Goal: Complete application form

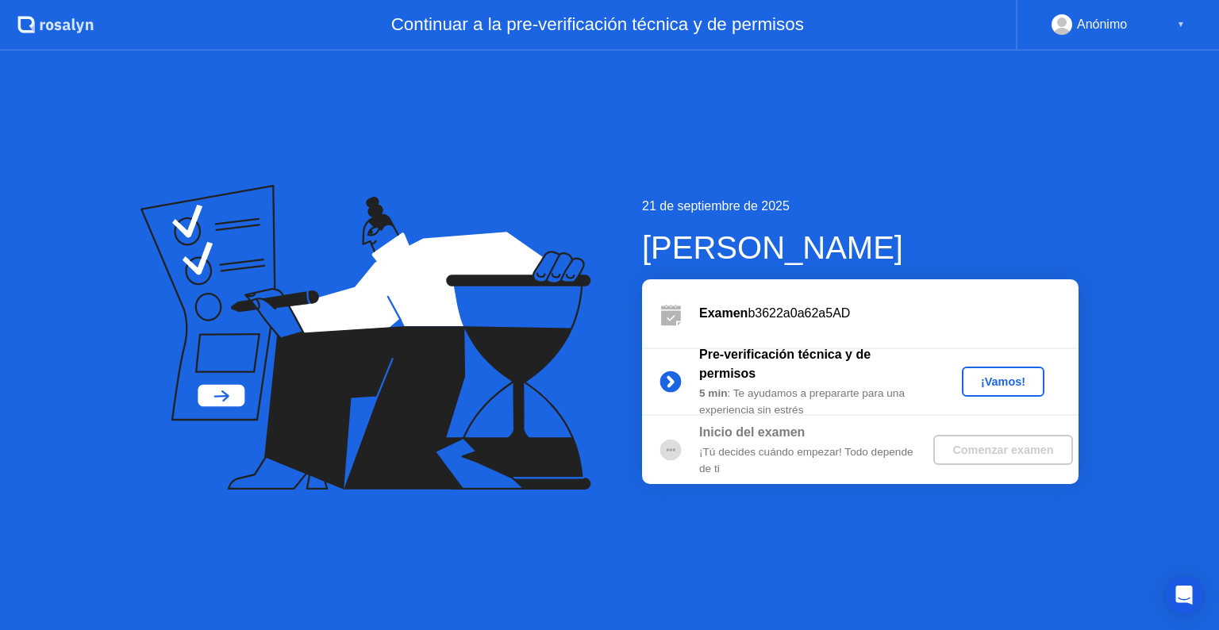
click at [991, 381] on div "¡Vamos!" at bounding box center [1003, 381] width 70 height 13
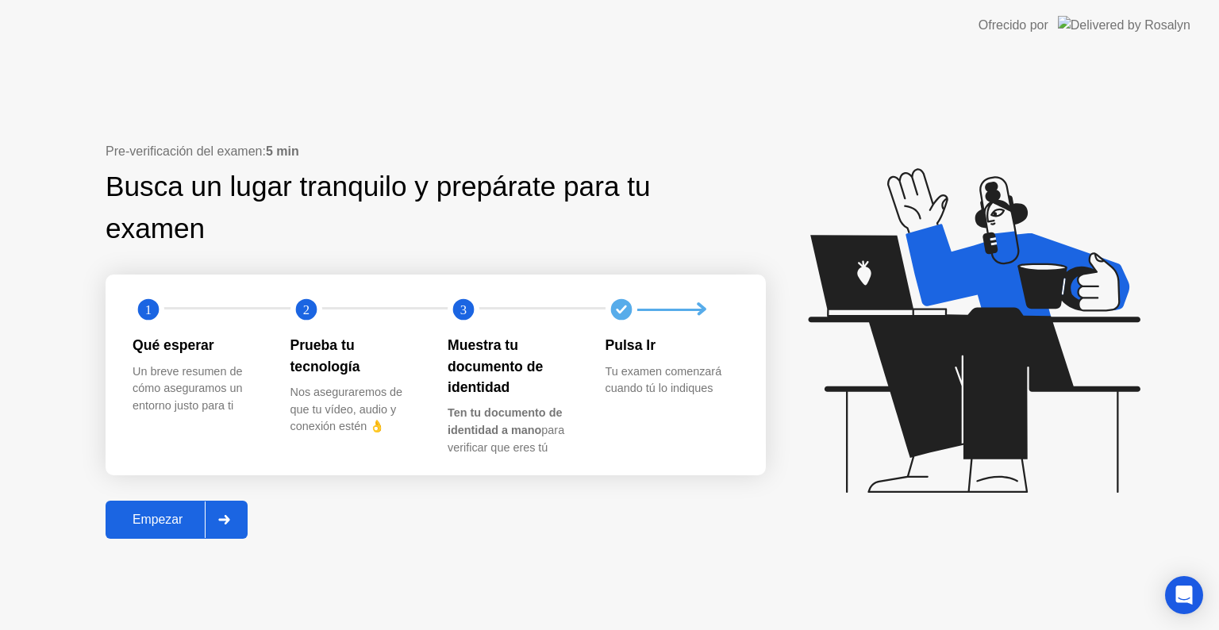
click at [163, 513] on div "Empezar" at bounding box center [157, 520] width 94 height 14
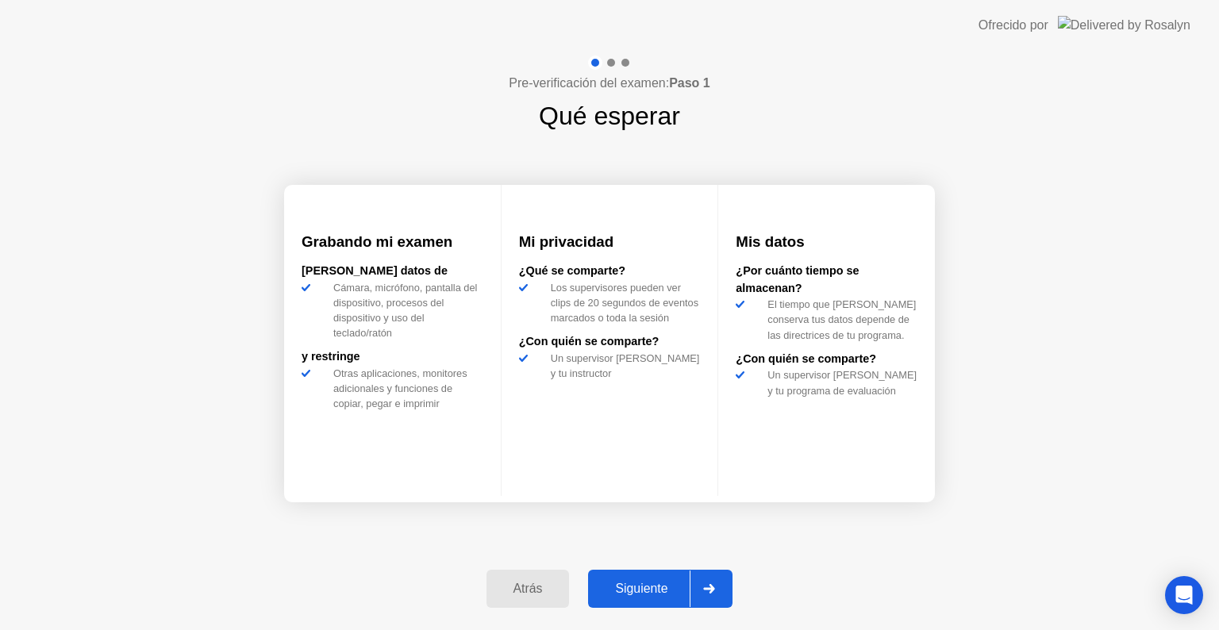
click at [651, 596] on div "Siguiente" at bounding box center [641, 589] width 97 height 14
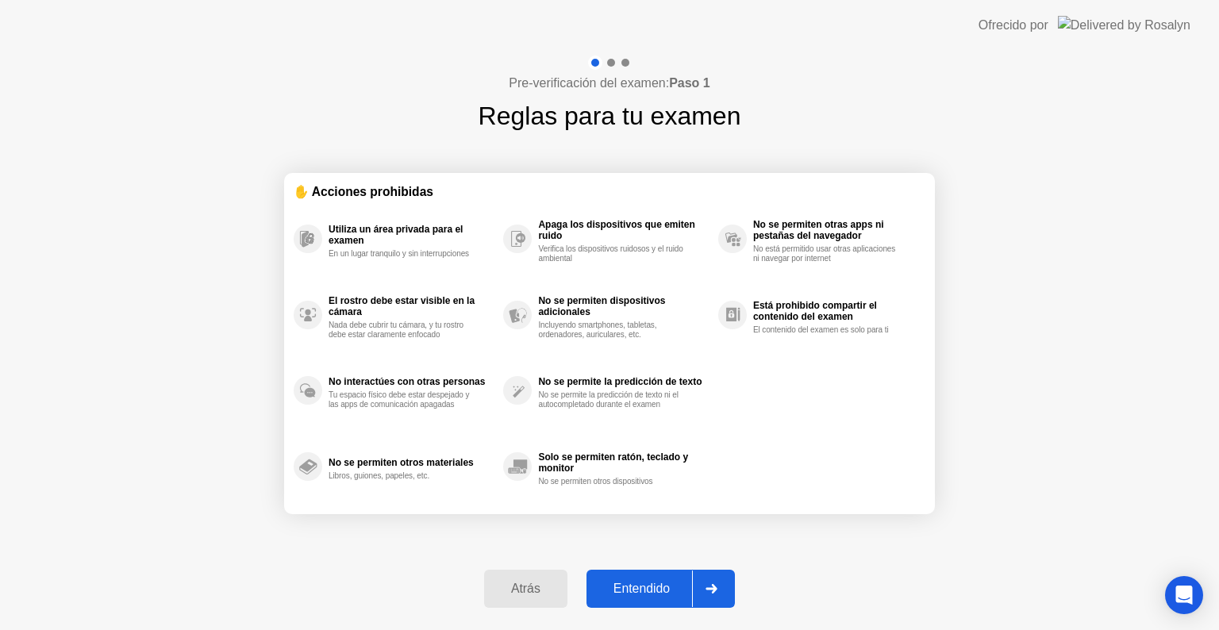
click at [640, 601] on button "Entendido" at bounding box center [660, 589] width 148 height 38
select select "**********"
select select "*******"
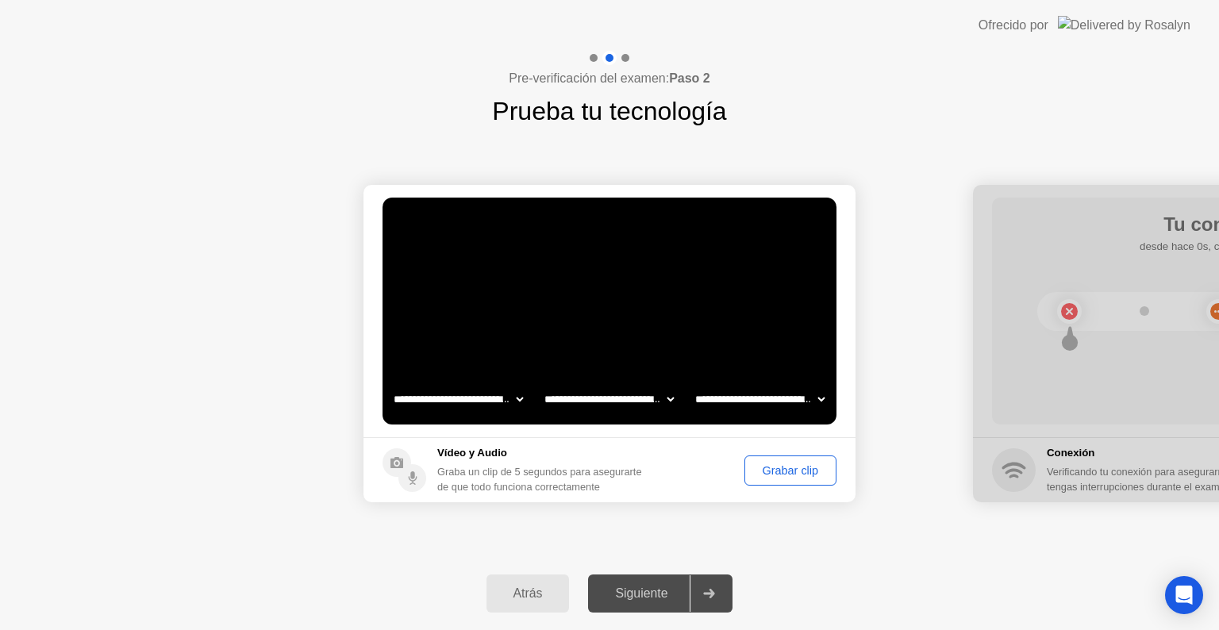
click at [845, 562] on div "Atrás Siguiente" at bounding box center [609, 593] width 1219 height 73
click at [806, 467] on div "Grabar clip" at bounding box center [790, 470] width 81 height 13
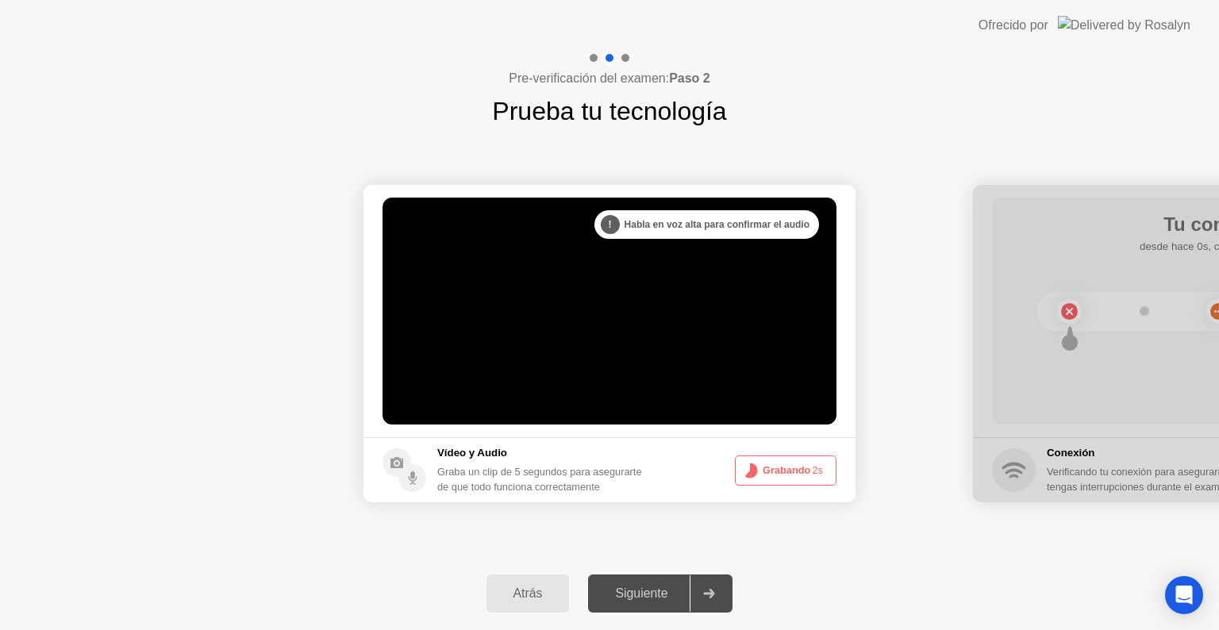
click at [809, 471] on button "Grabando 2s" at bounding box center [786, 471] width 102 height 30
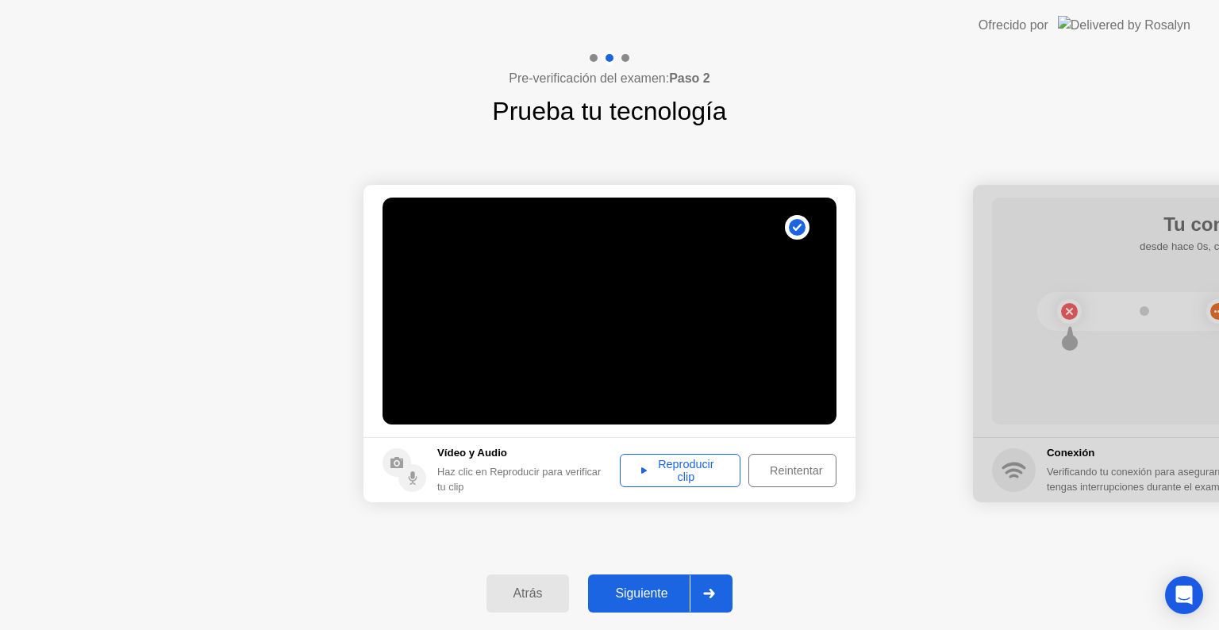
click at [705, 472] on div "Reproducir clip" at bounding box center [680, 470] width 110 height 25
click at [673, 594] on div "Siguiente" at bounding box center [641, 593] width 97 height 14
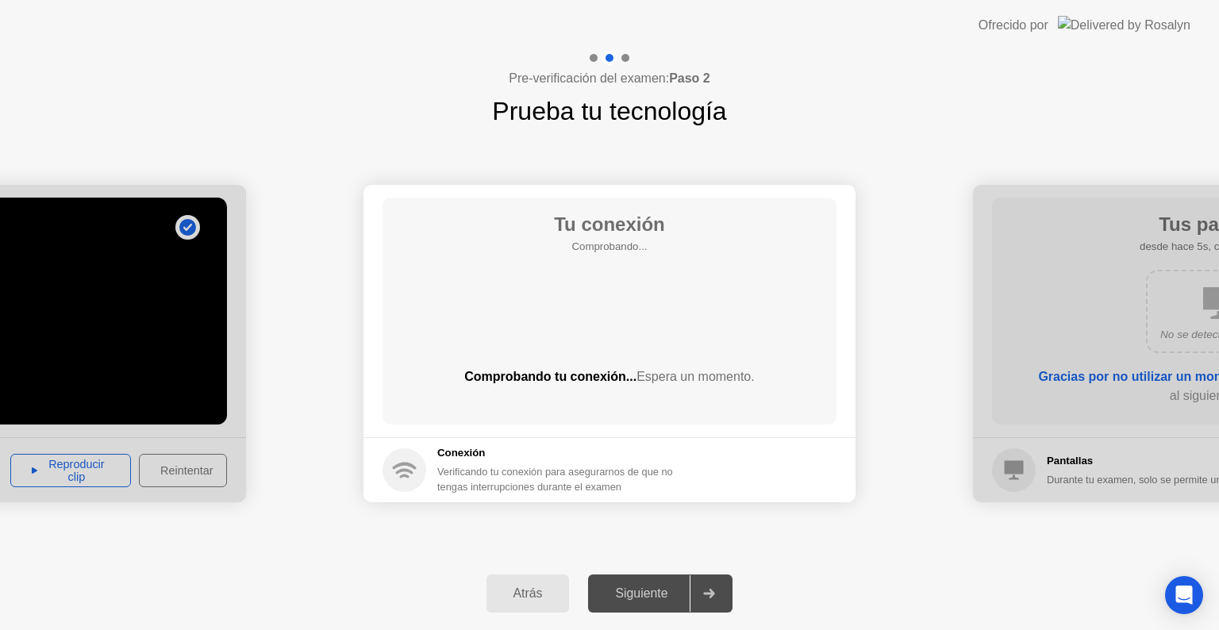
click at [634, 305] on div "Tu conexión Comprobando... Comprobando tu conexión... Espera un momento." at bounding box center [610, 311] width 454 height 227
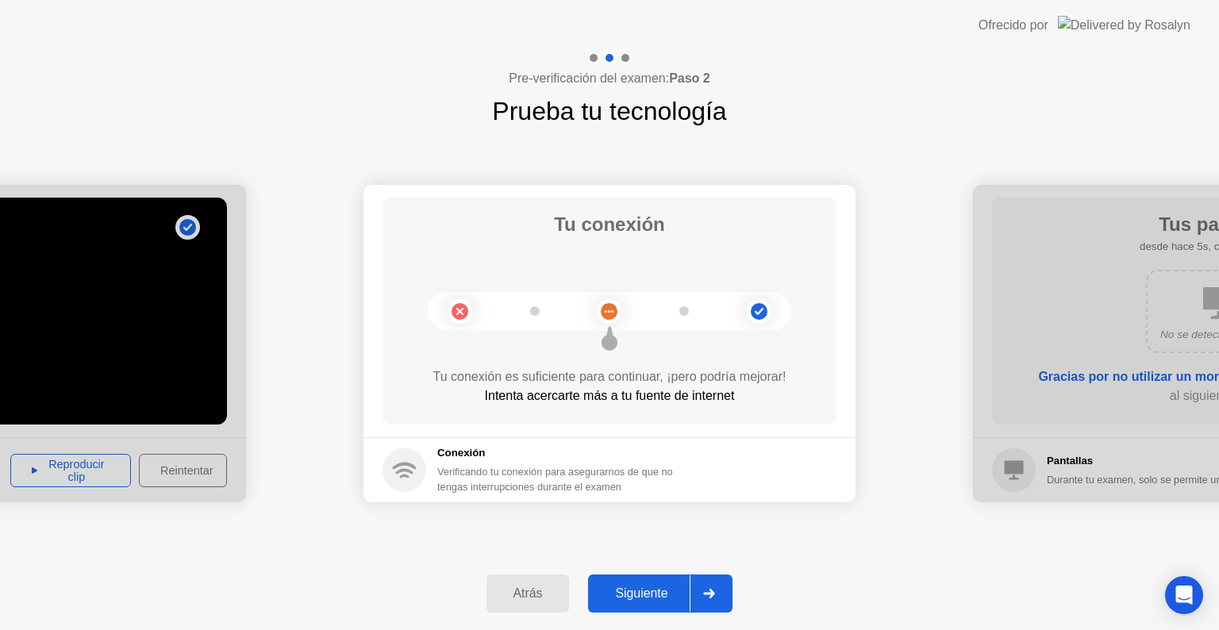
click at [655, 586] on div "Siguiente" at bounding box center [641, 593] width 97 height 14
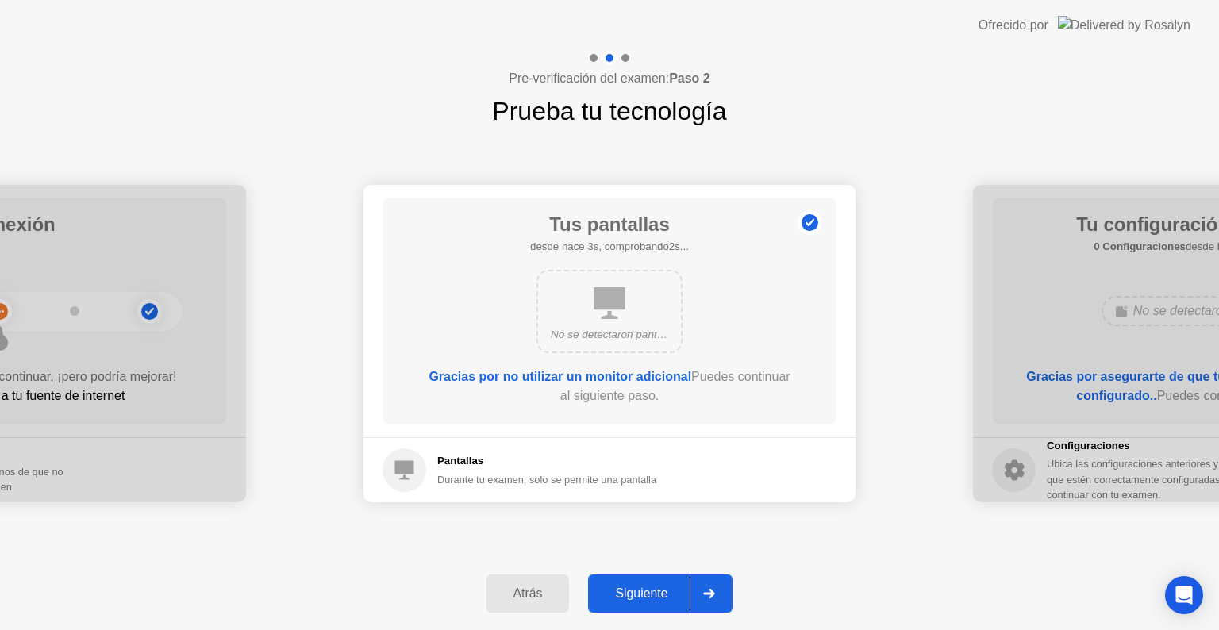
click at [651, 597] on div "Siguiente" at bounding box center [641, 593] width 97 height 14
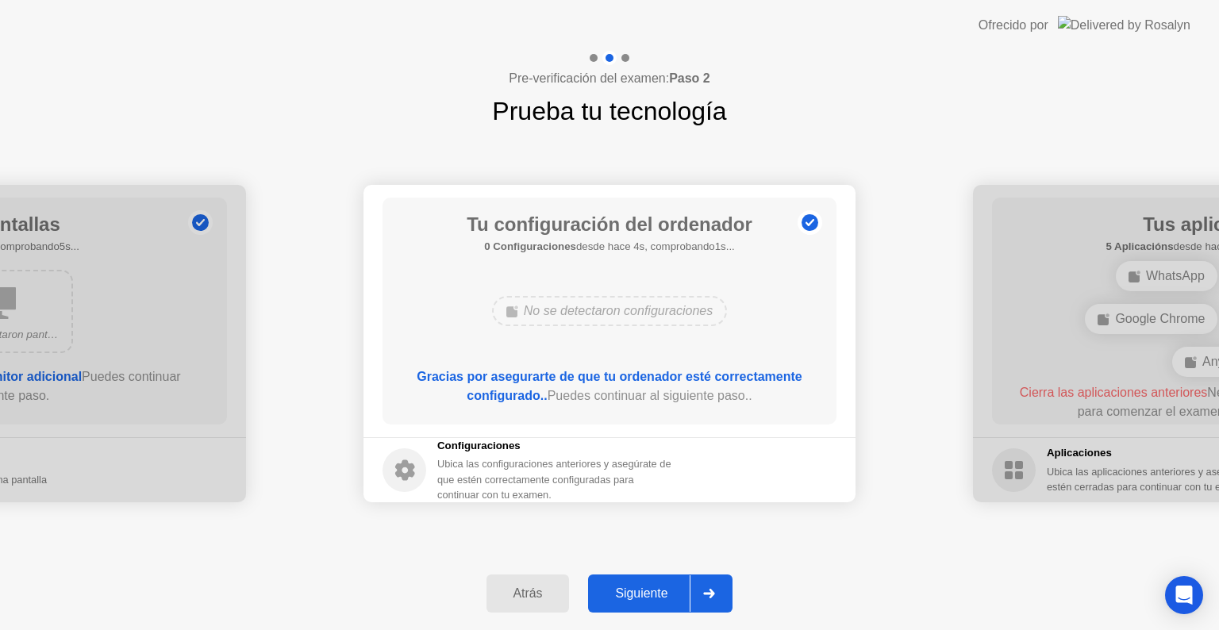
click at [648, 586] on div "Siguiente" at bounding box center [641, 593] width 97 height 14
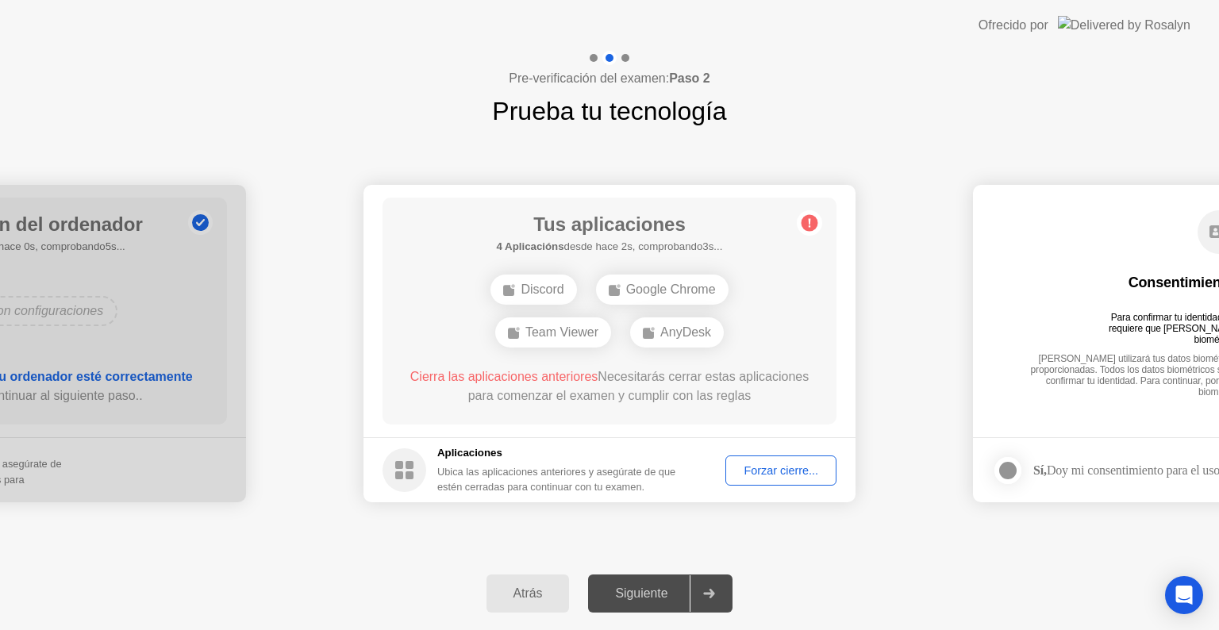
click at [772, 479] on button "Forzar cierre..." at bounding box center [780, 471] width 111 height 30
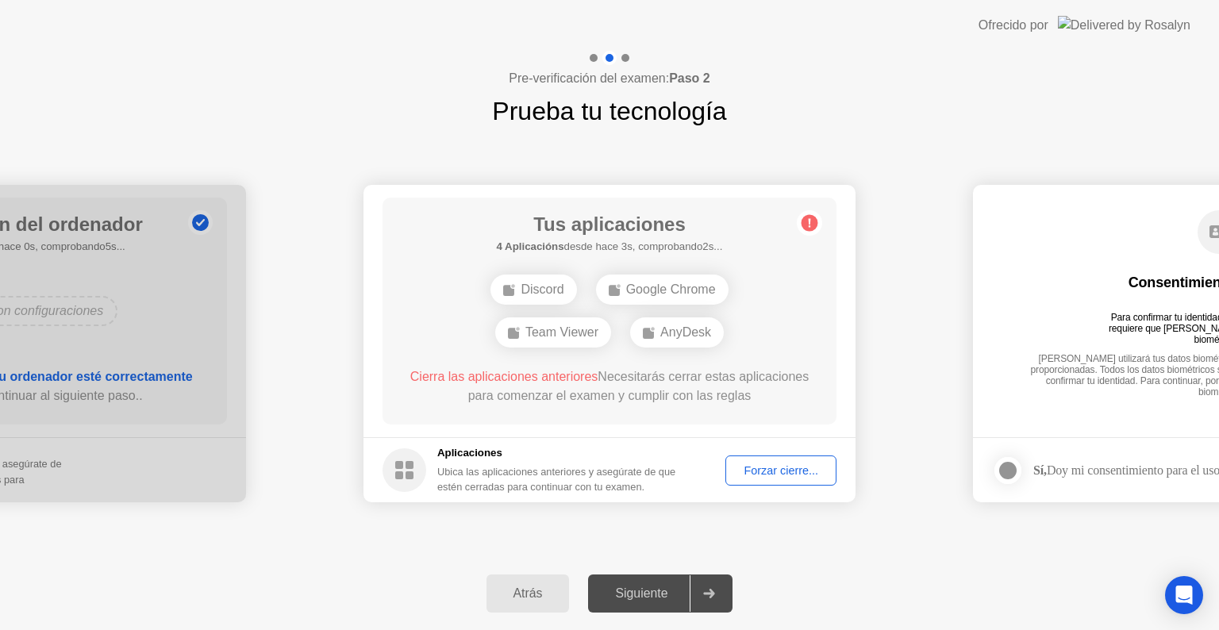
click at [751, 477] on div "Forzar cierre..." at bounding box center [781, 470] width 100 height 13
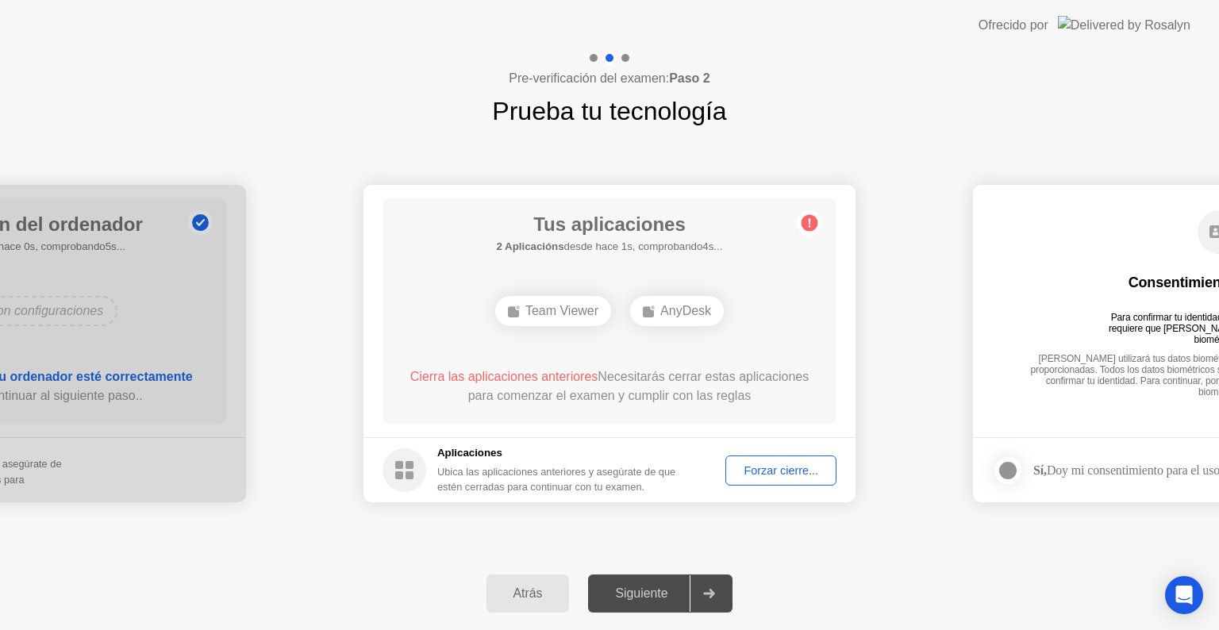
click at [790, 475] on div "Forzar cierre..." at bounding box center [781, 470] width 100 height 13
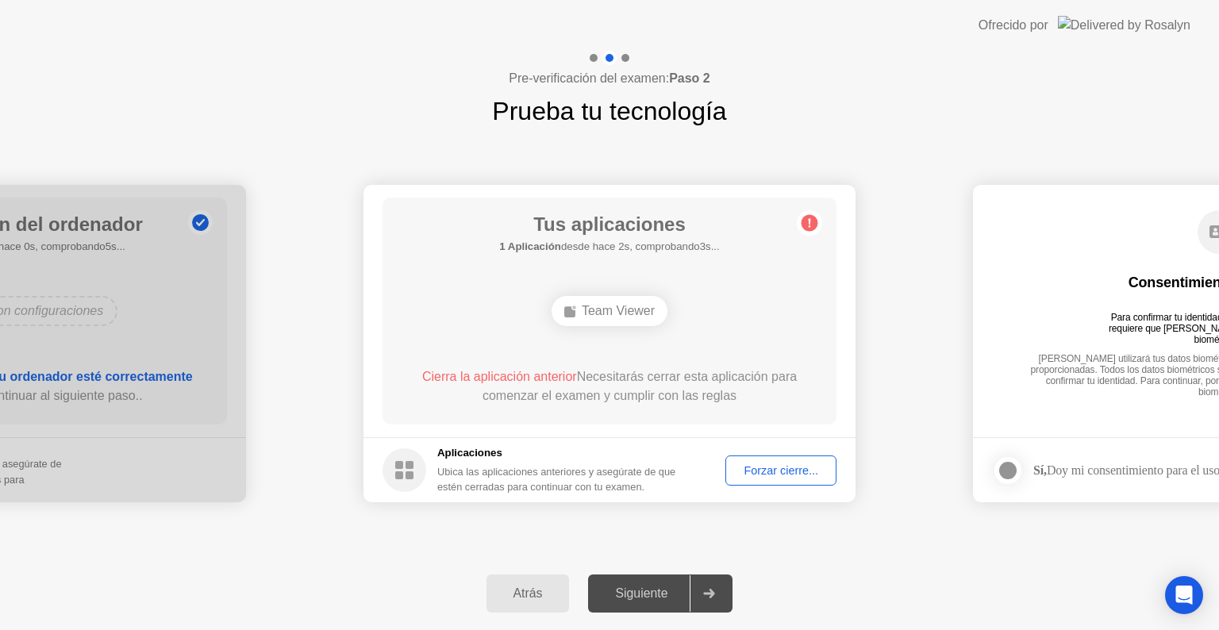
click at [764, 464] on div "Forzar cierre..." at bounding box center [781, 470] width 100 height 13
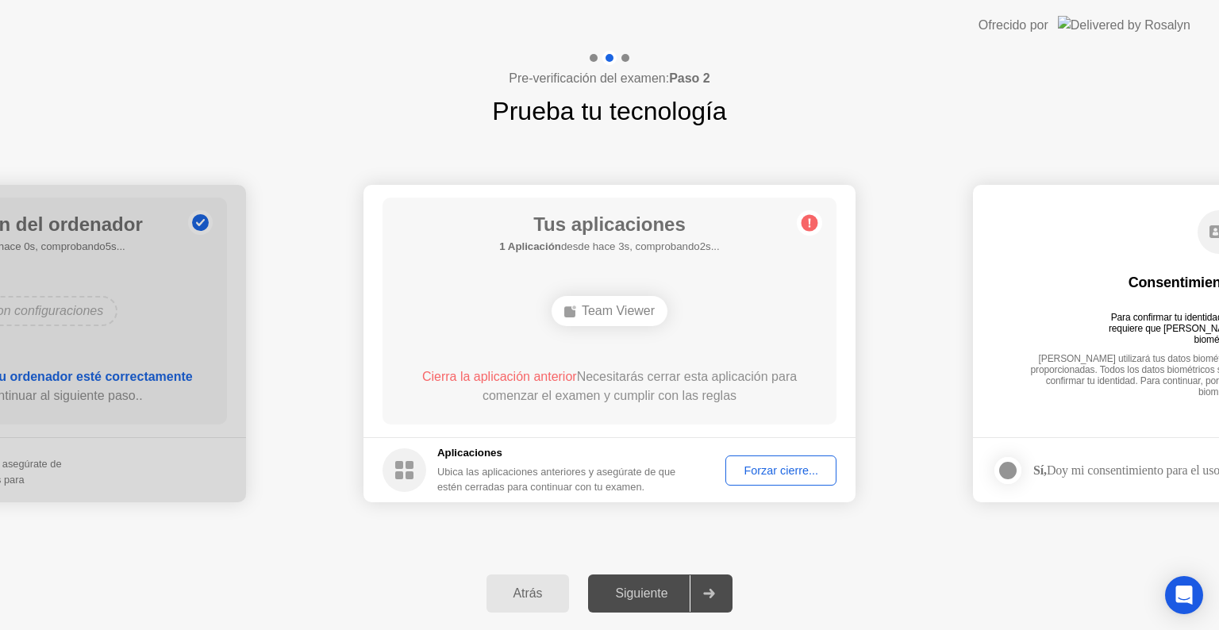
click at [629, 313] on div "Team Viewer" at bounding box center [610, 311] width 116 height 30
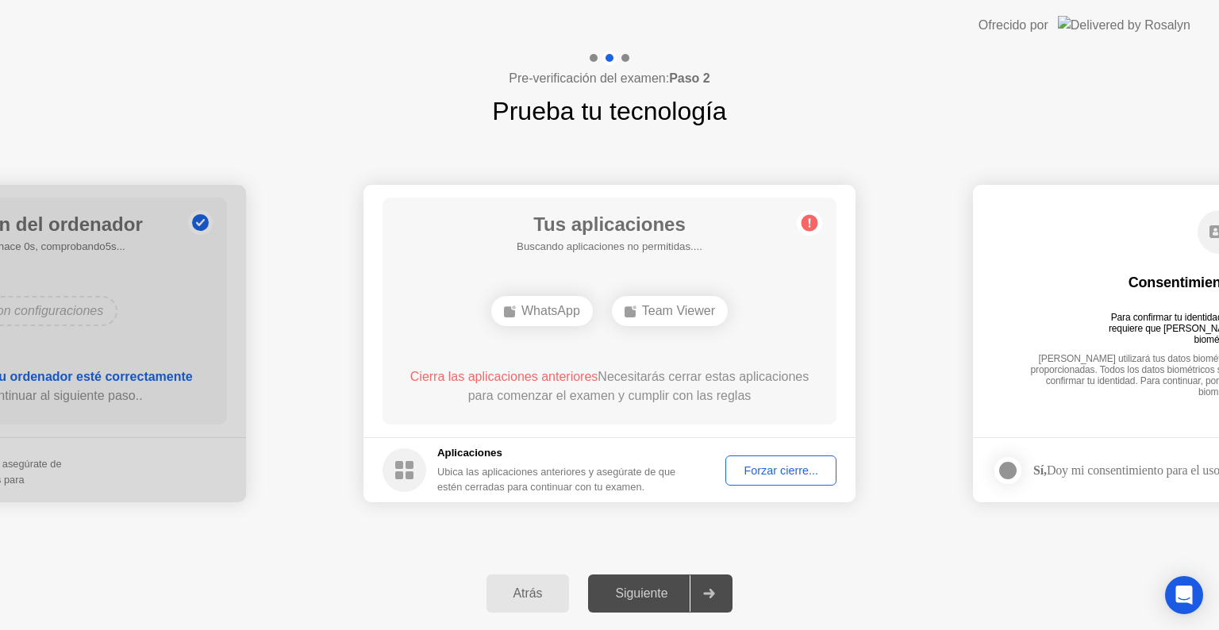
click at [773, 471] on div "Forzar cierre..." at bounding box center [781, 470] width 100 height 13
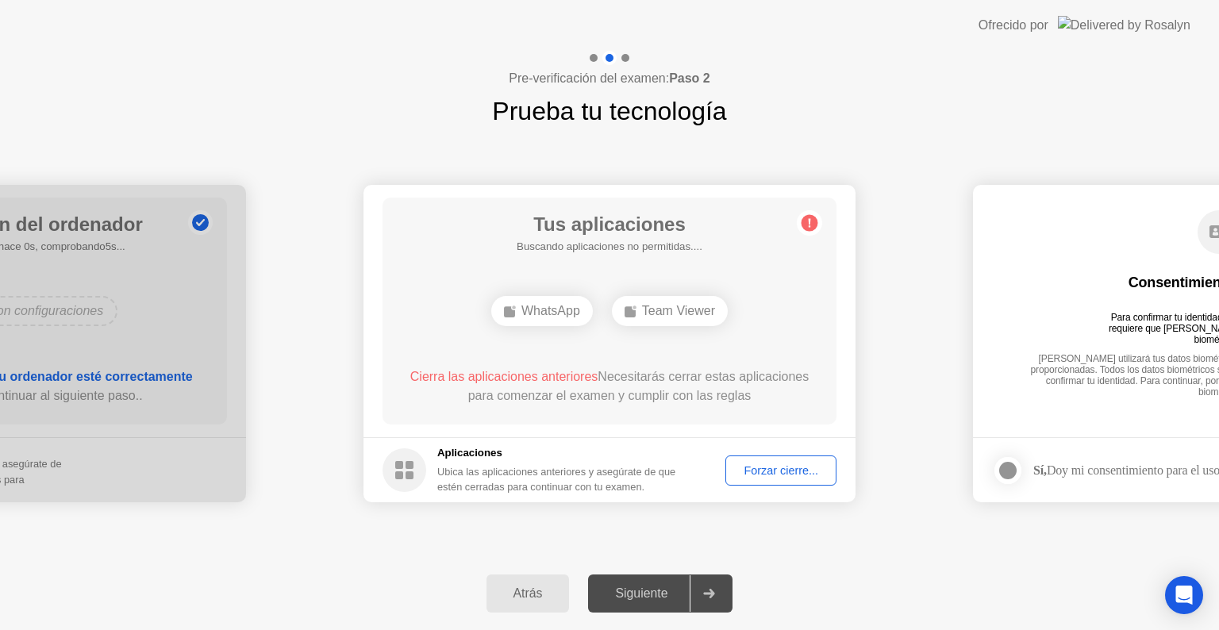
click at [525, 604] on button "Atrás" at bounding box center [527, 594] width 83 height 38
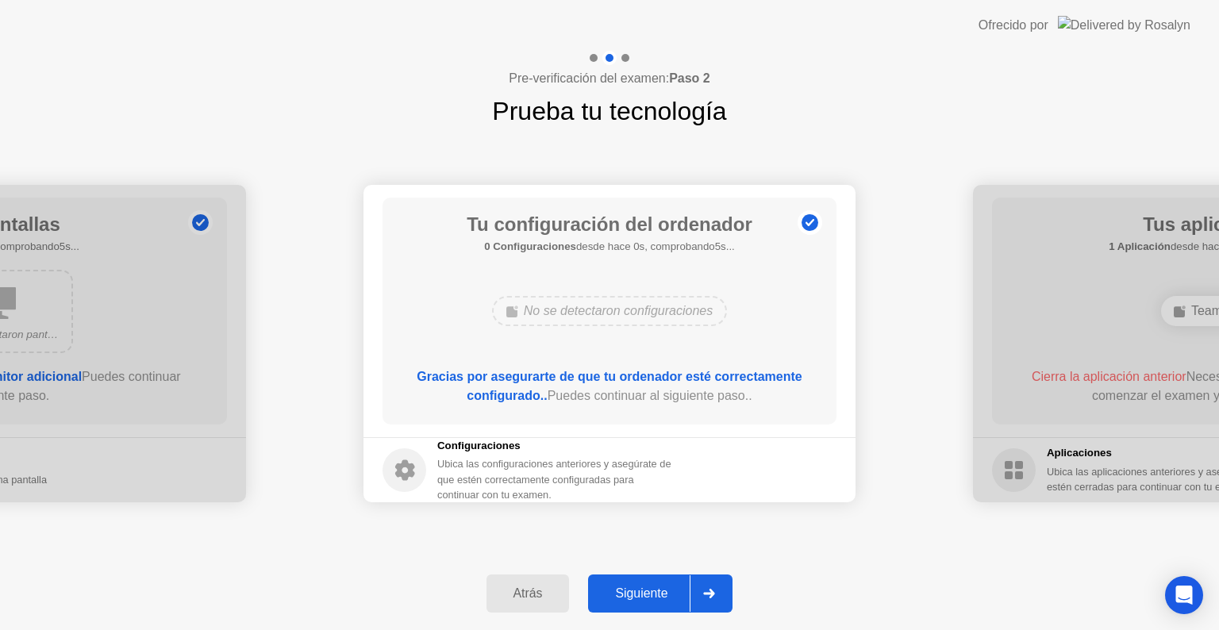
click at [679, 588] on div "Siguiente" at bounding box center [641, 593] width 97 height 14
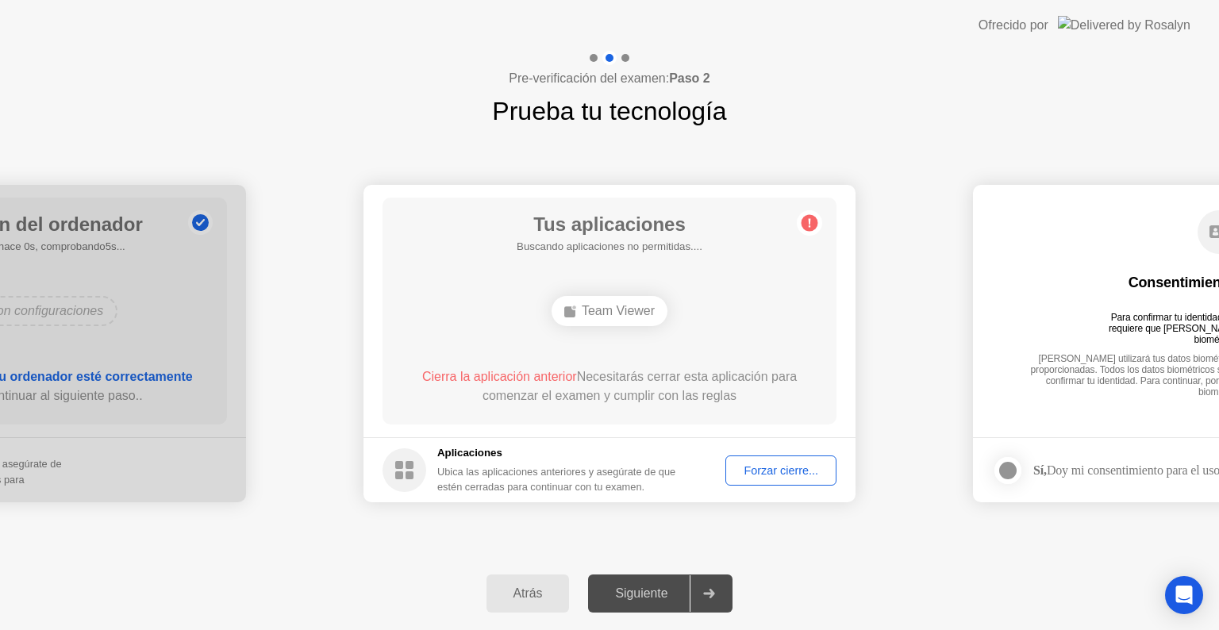
click at [747, 482] on button "Forzar cierre..." at bounding box center [780, 471] width 111 height 30
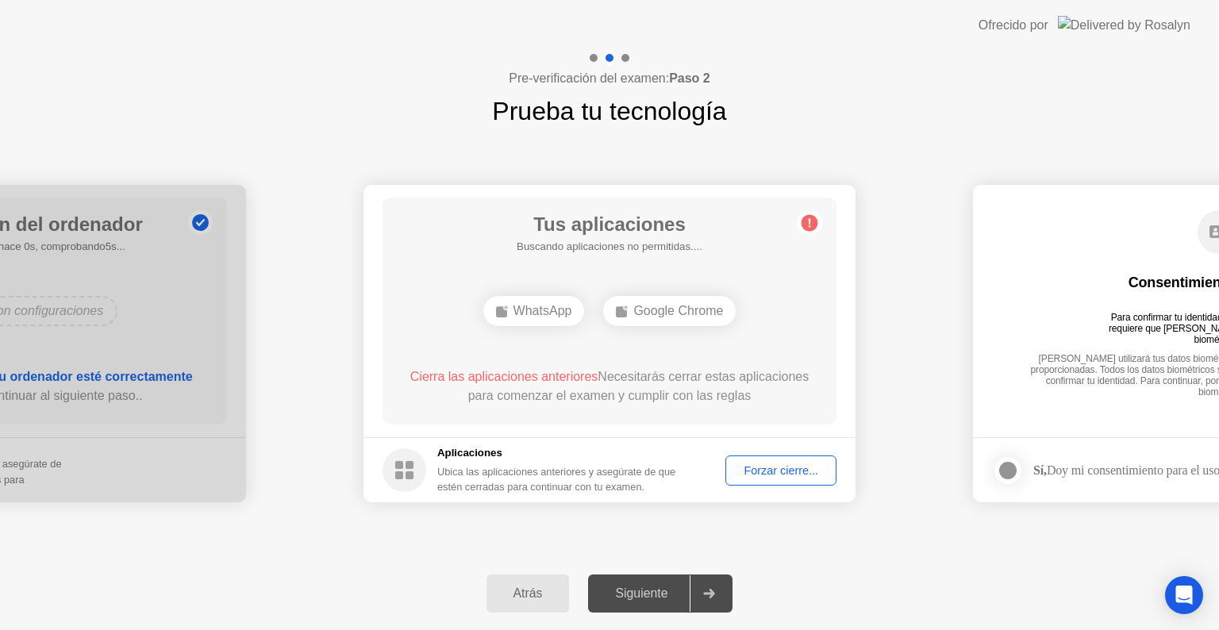
click at [542, 609] on button "Atrás" at bounding box center [527, 594] width 83 height 38
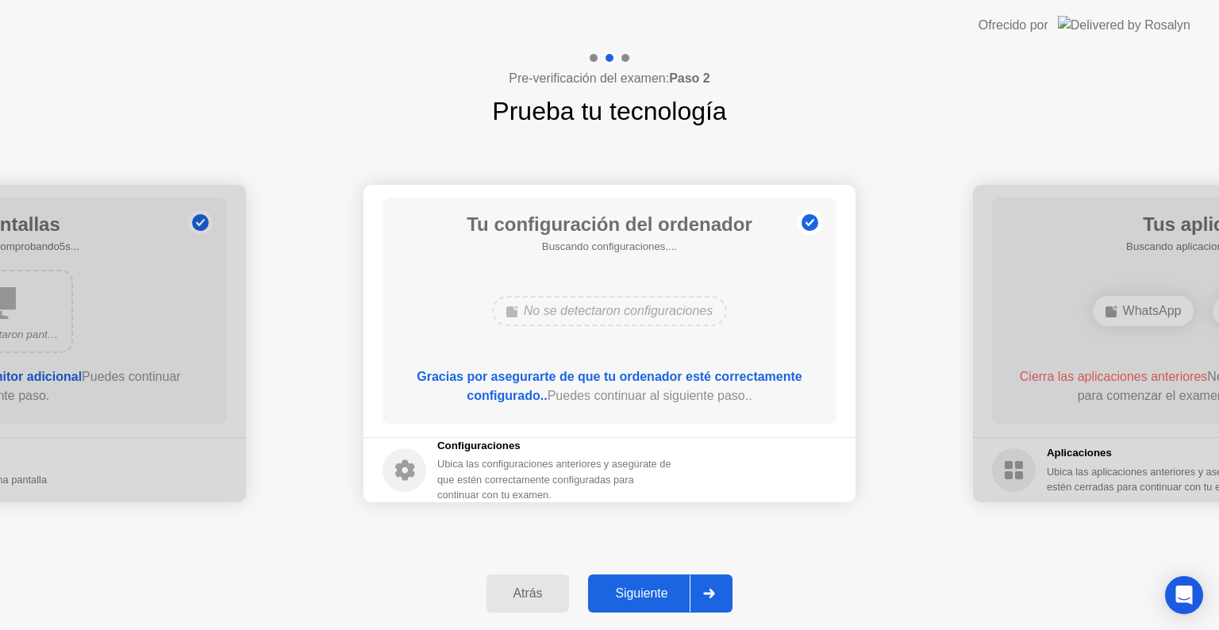
click at [644, 586] on div "Siguiente" at bounding box center [641, 593] width 97 height 14
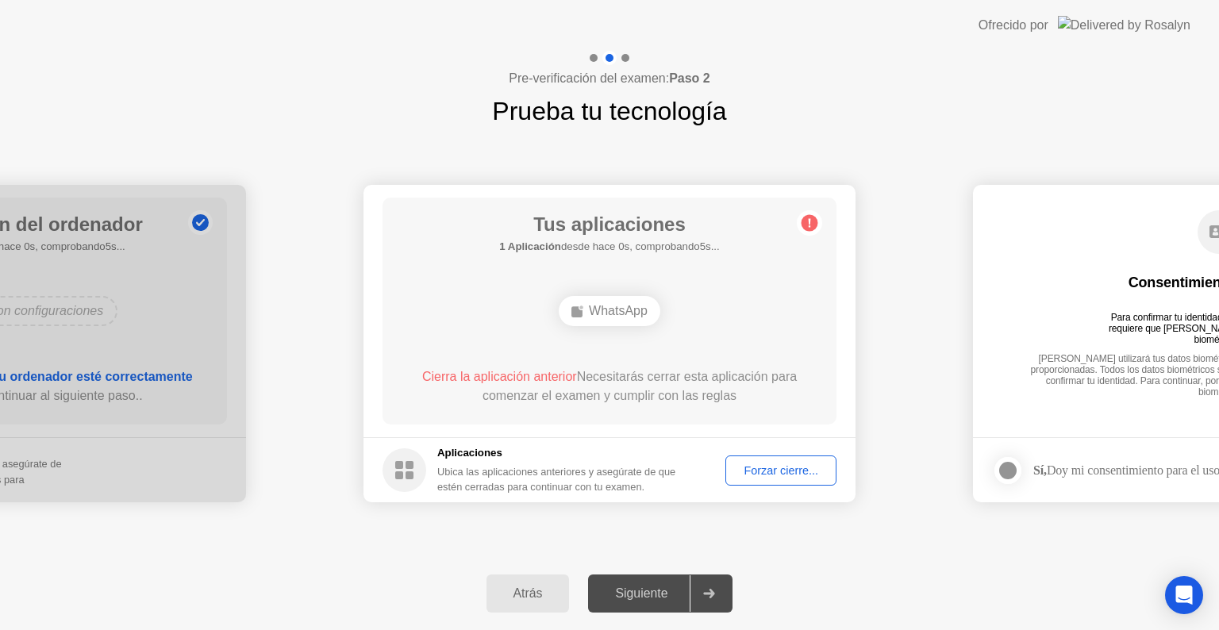
click at [803, 469] on div "Forzar cierre..." at bounding box center [781, 470] width 100 height 13
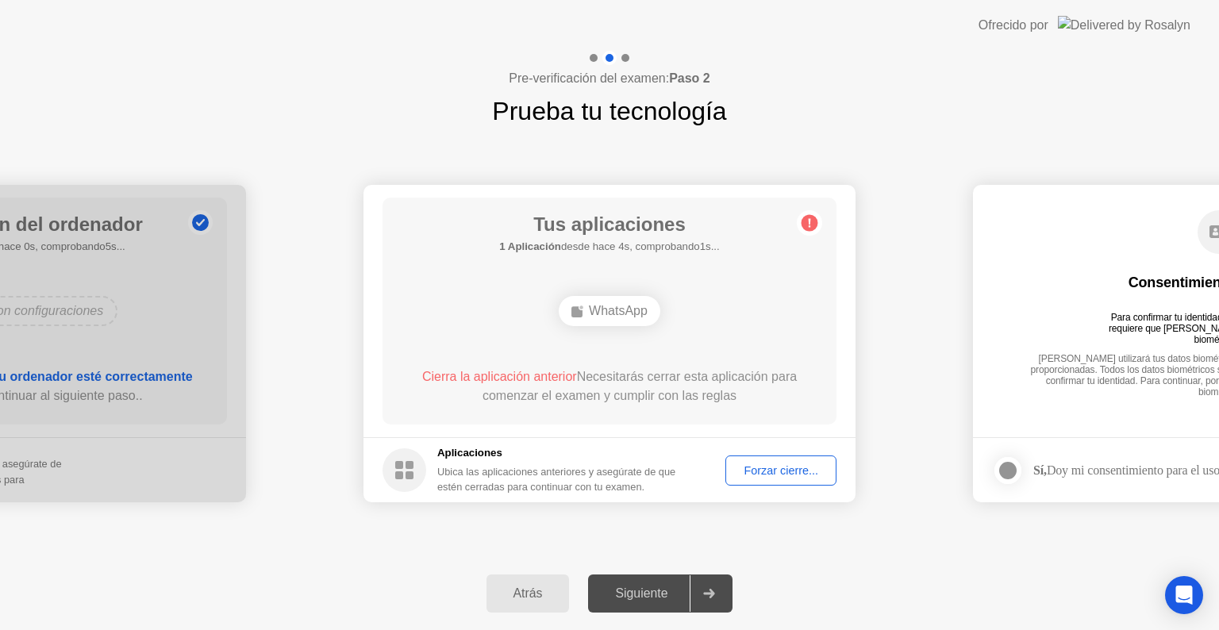
click at [790, 468] on div "Forzar cierre..." at bounding box center [781, 470] width 100 height 13
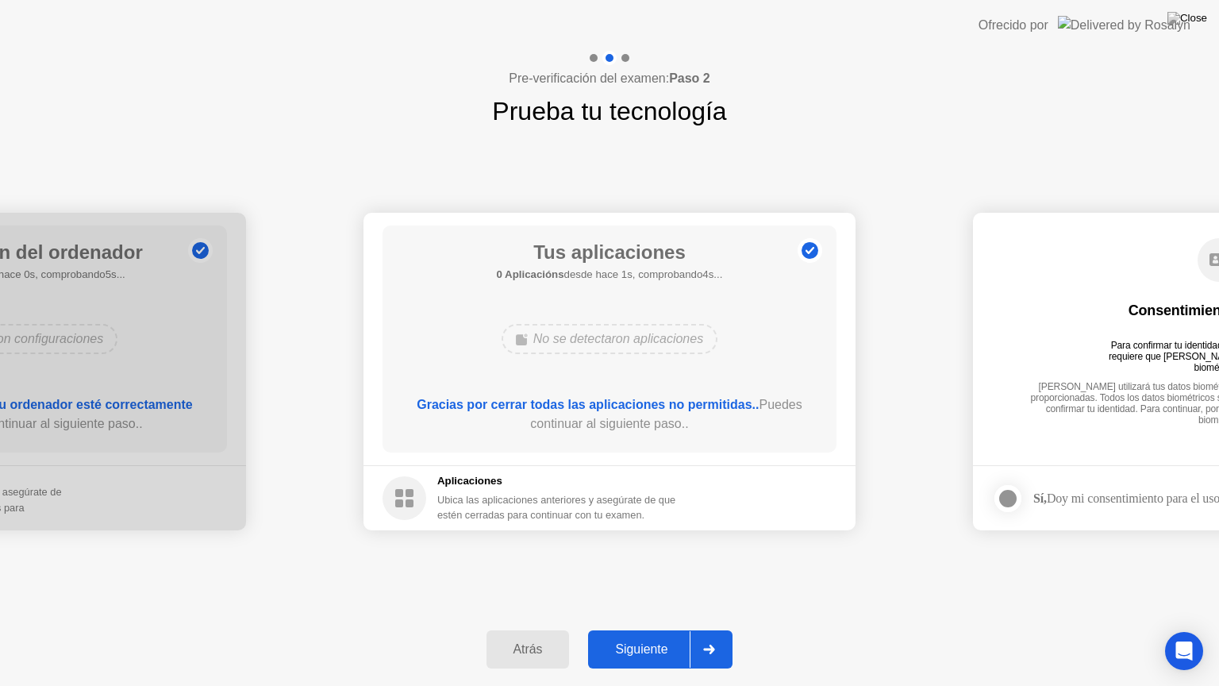
click at [1013, 347] on div "Consentimiento biométrico Para confirmar tu identidad, tu programa de pruebas r…" at bounding box center [1219, 327] width 454 height 204
click at [662, 629] on div "Siguiente" at bounding box center [641, 649] width 97 height 14
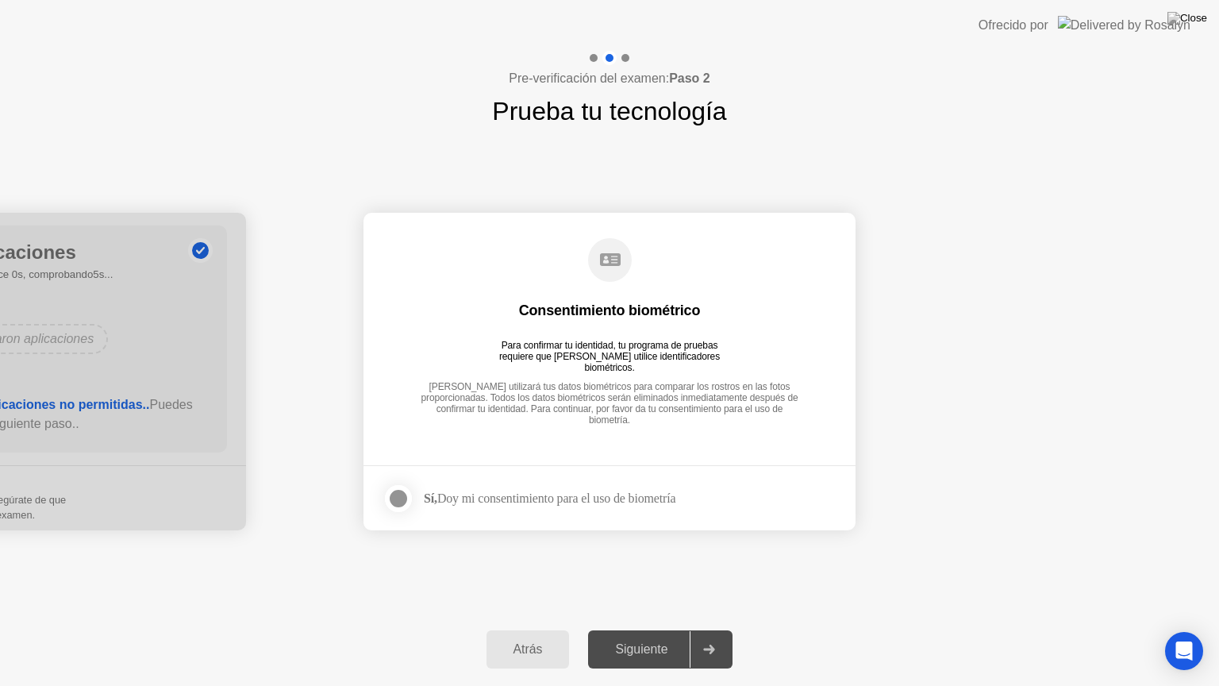
click at [394, 490] on div at bounding box center [398, 498] width 19 height 19
click at [637, 629] on button "Siguiente" at bounding box center [660, 649] width 144 height 38
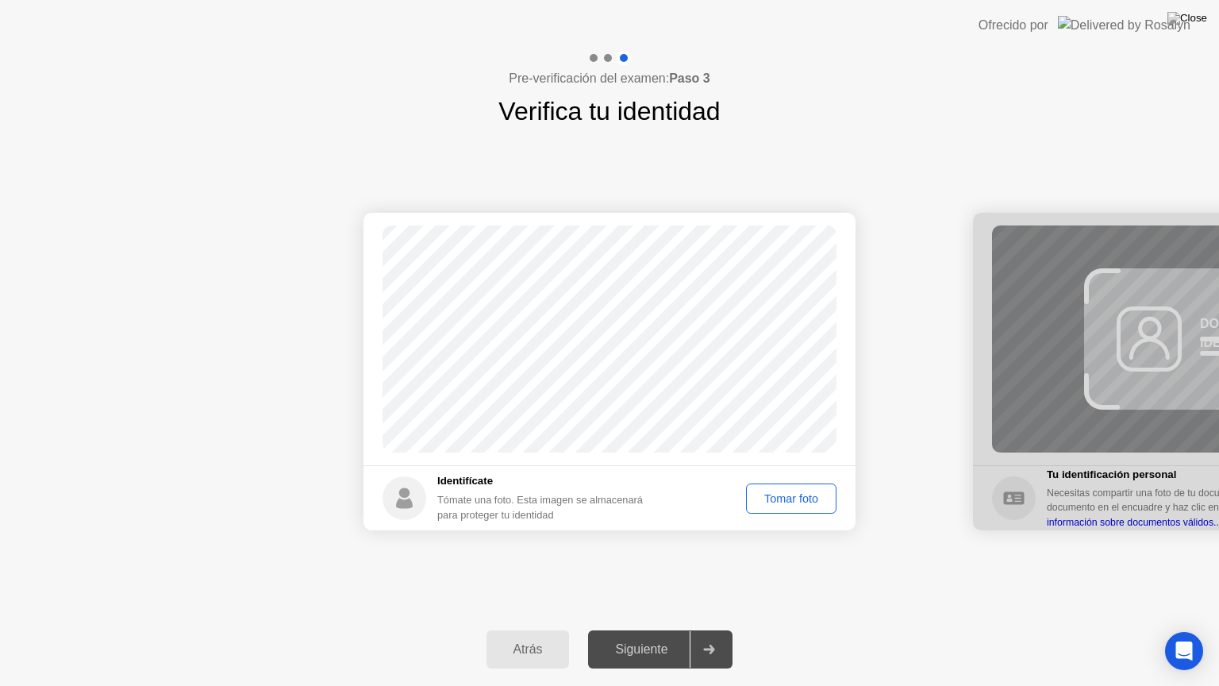
click at [775, 505] on div "Tomar foto" at bounding box center [791, 498] width 79 height 13
click at [659, 629] on div "Siguiente" at bounding box center [641, 649] width 97 height 14
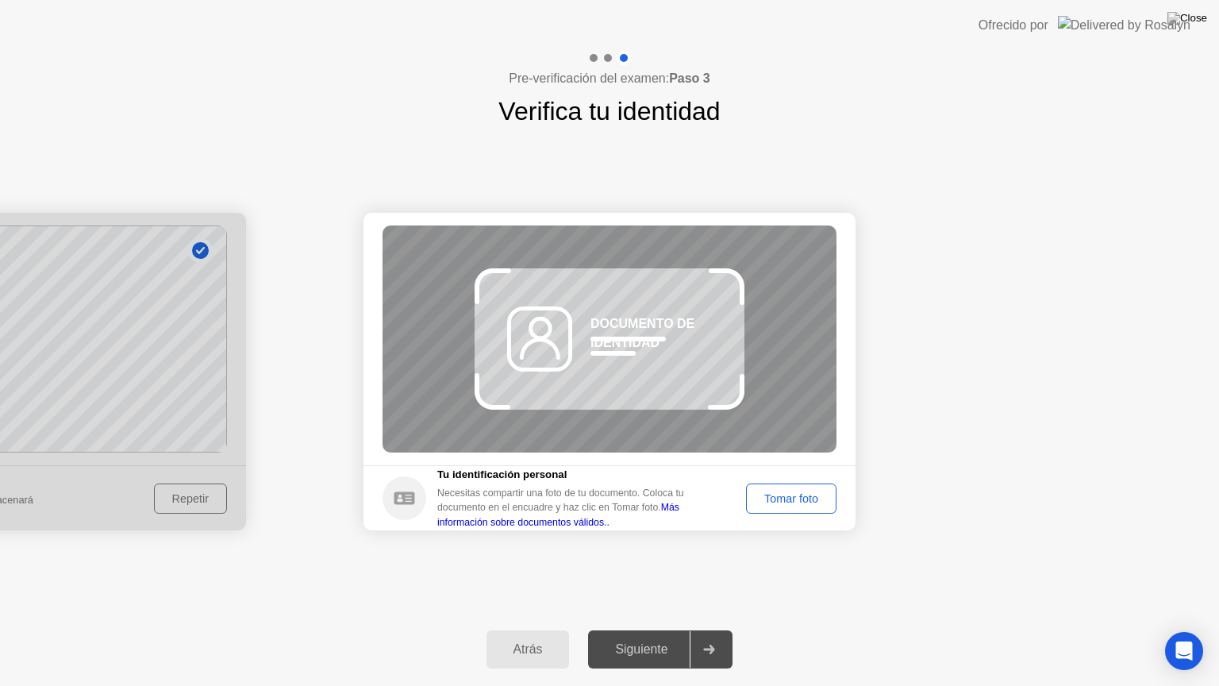
click at [629, 629] on div "Siguiente" at bounding box center [641, 649] width 97 height 14
click at [545, 629] on div "Atrás" at bounding box center [528, 649] width 74 height 14
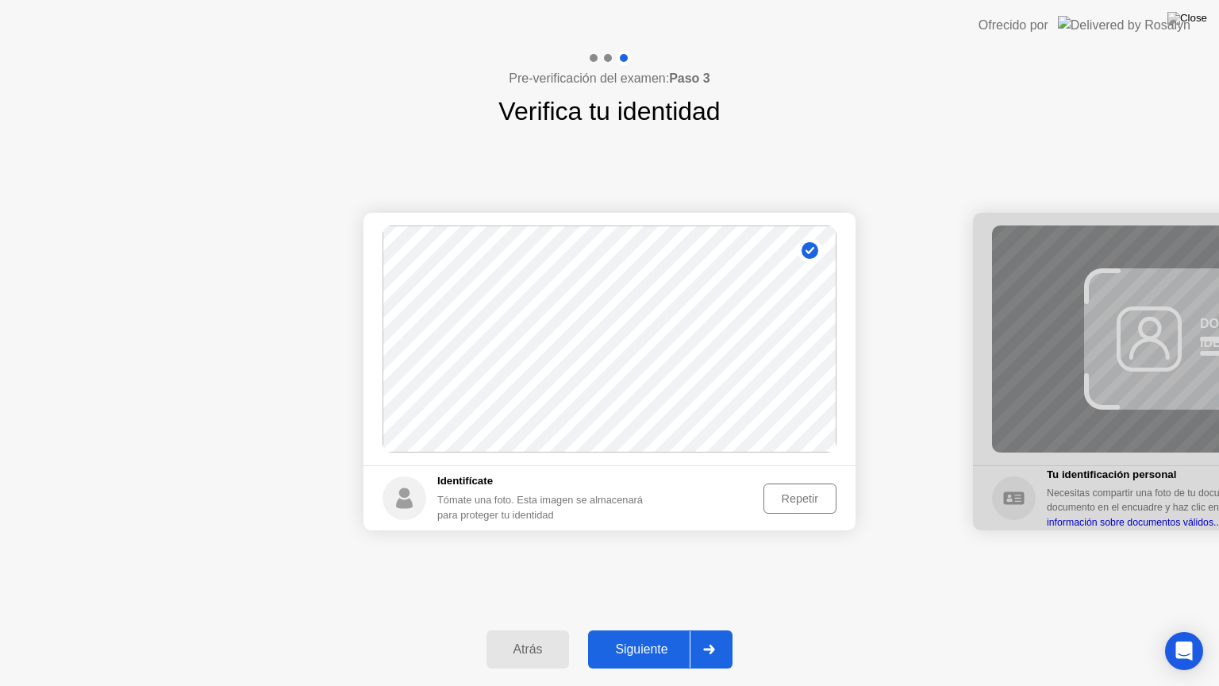
click at [648, 629] on div "Siguiente" at bounding box center [641, 649] width 97 height 14
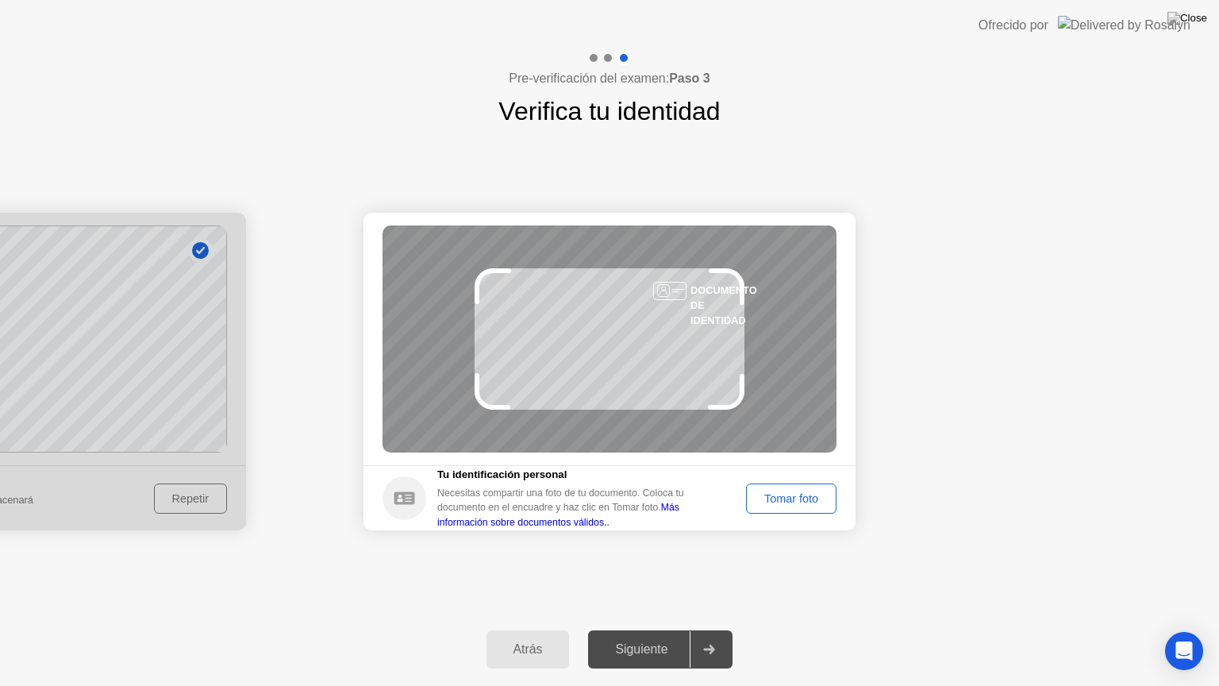
click at [811, 503] on div "Tomar foto" at bounding box center [791, 498] width 79 height 13
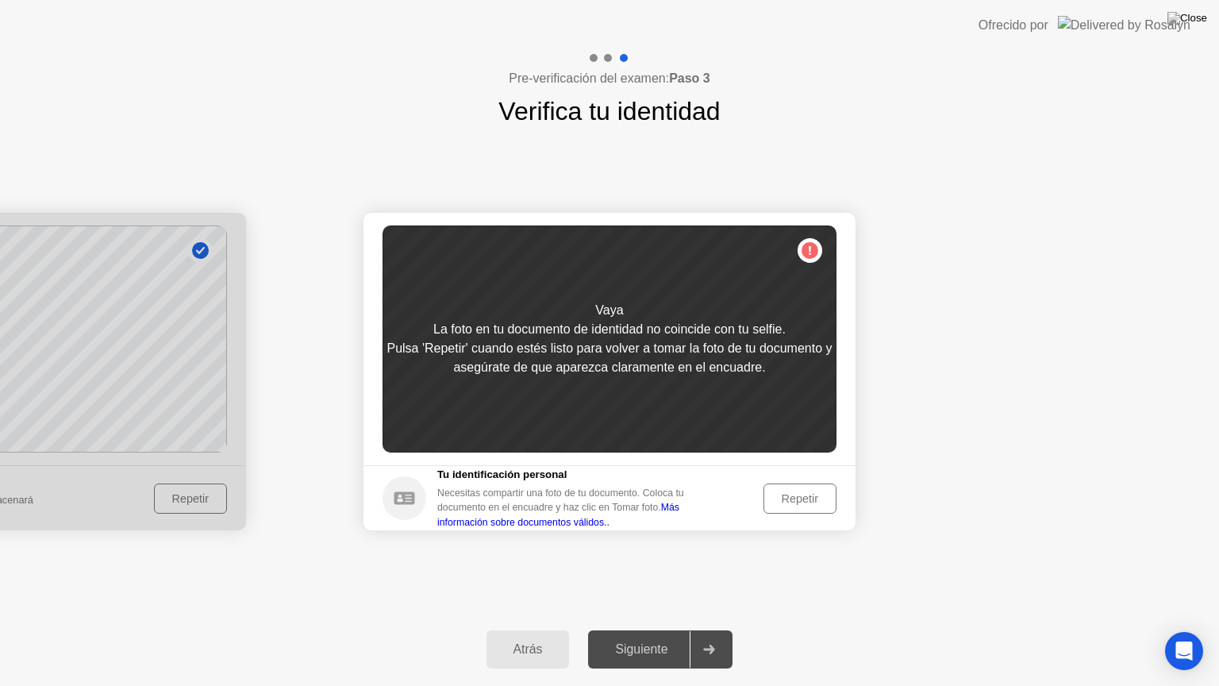
click at [796, 502] on div "Repetir" at bounding box center [800, 498] width 62 height 13
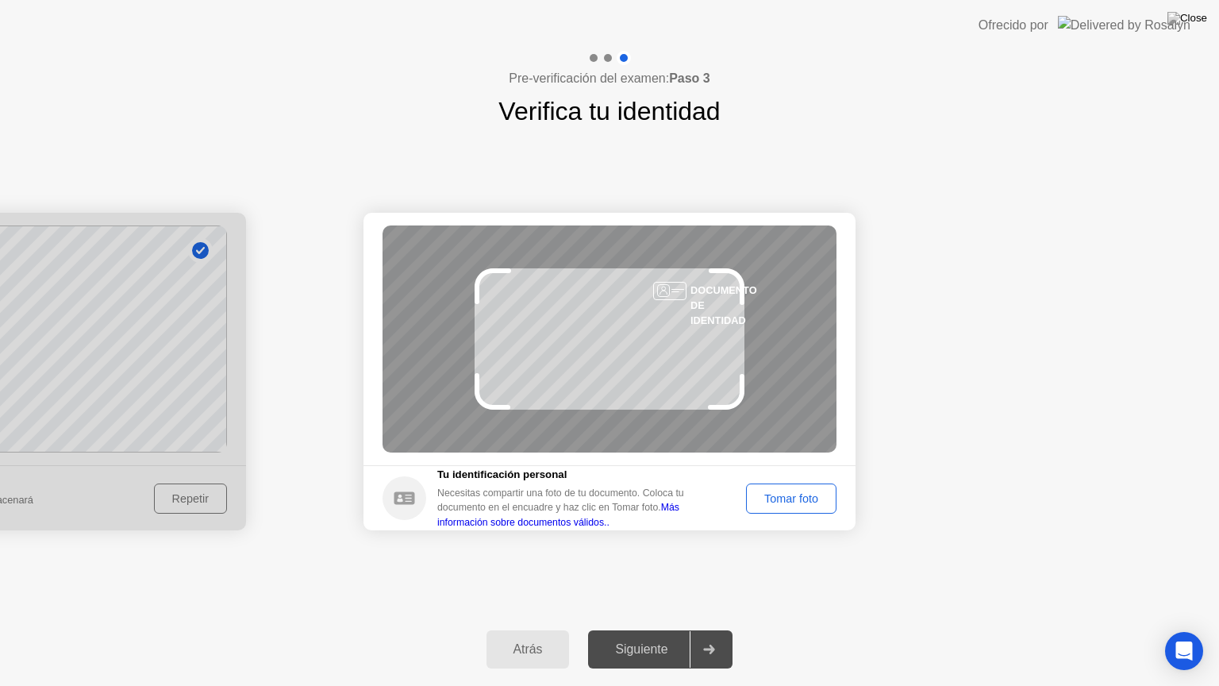
click at [515, 629] on div "Atrás" at bounding box center [528, 649] width 74 height 14
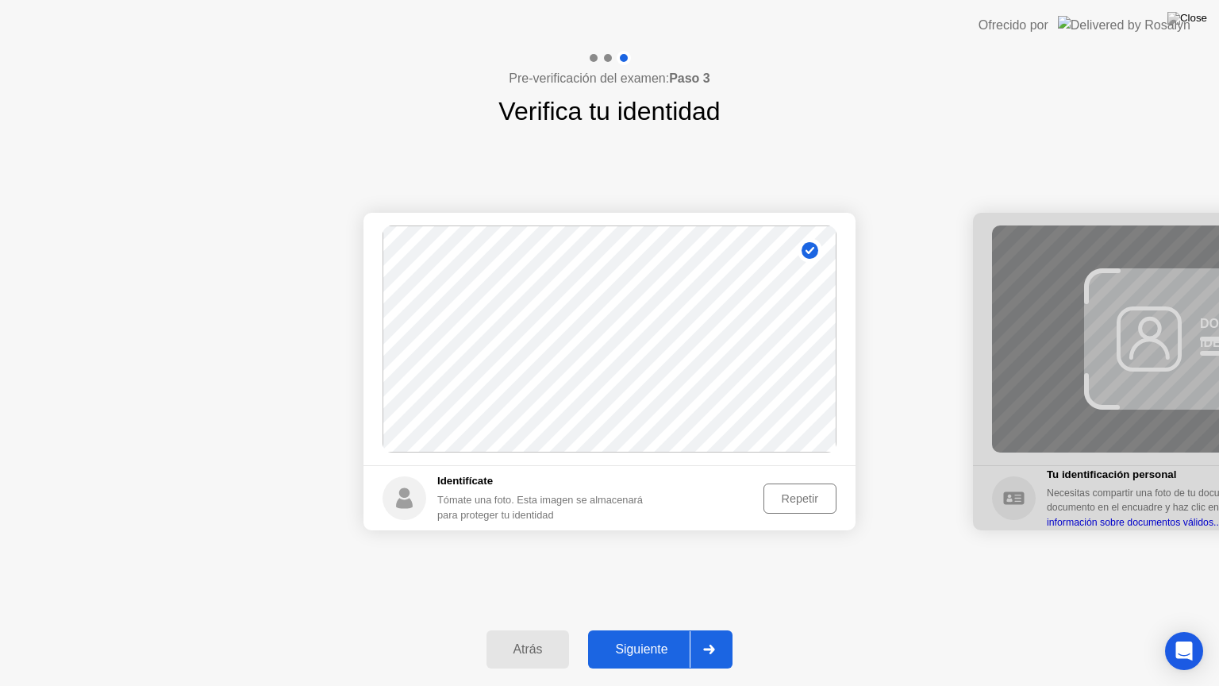
click at [803, 507] on button "Repetir" at bounding box center [799, 498] width 73 height 30
click at [803, 507] on button "Tomar foto" at bounding box center [791, 498] width 90 height 30
click at [594, 629] on button "Siguiente" at bounding box center [660, 649] width 144 height 38
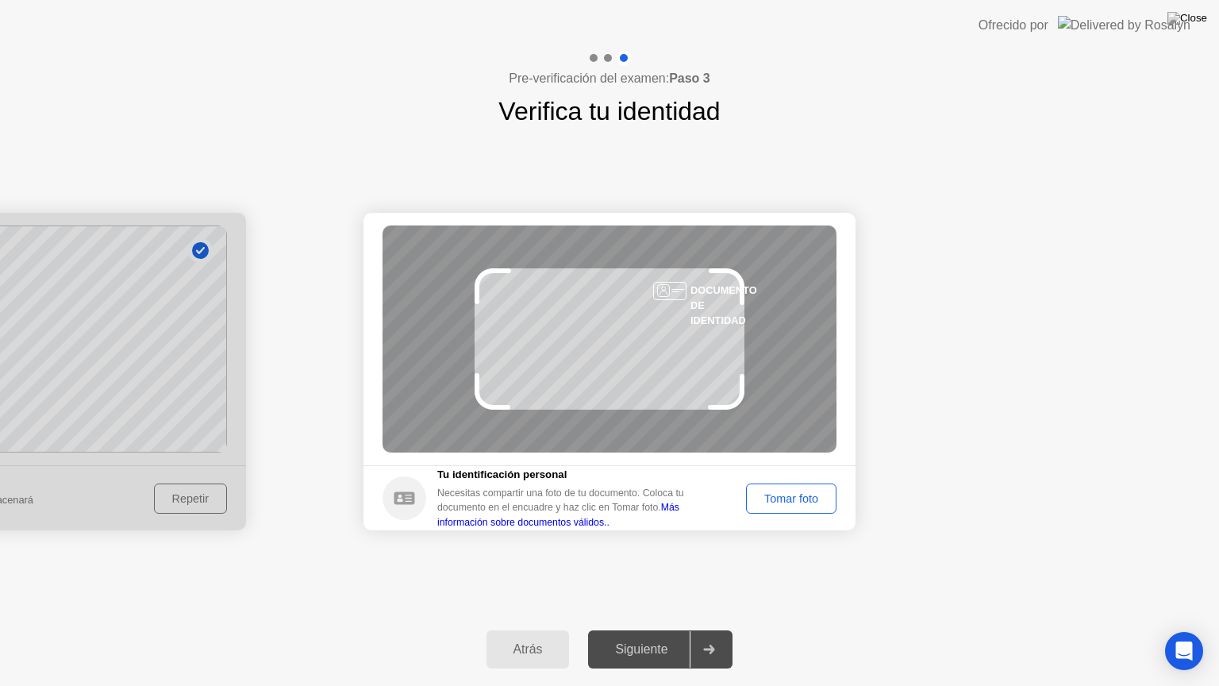
click at [808, 505] on div "Tomar foto" at bounding box center [791, 498] width 79 height 13
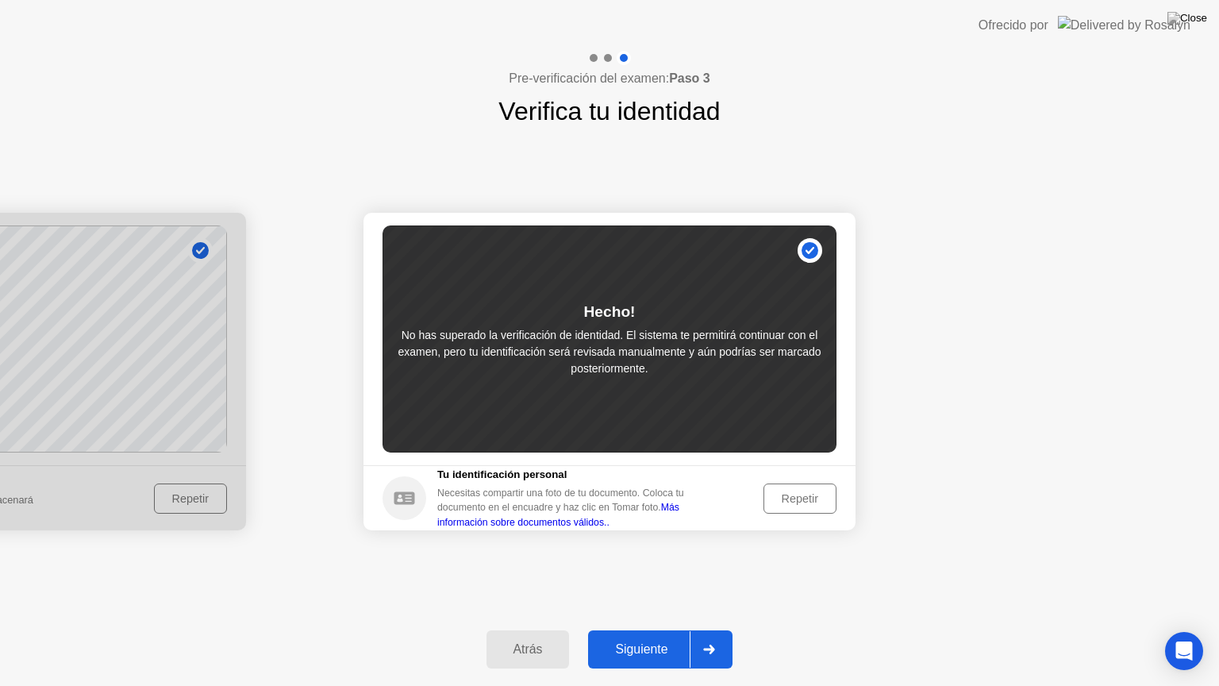
click at [530, 629] on div "Atrás" at bounding box center [528, 649] width 74 height 14
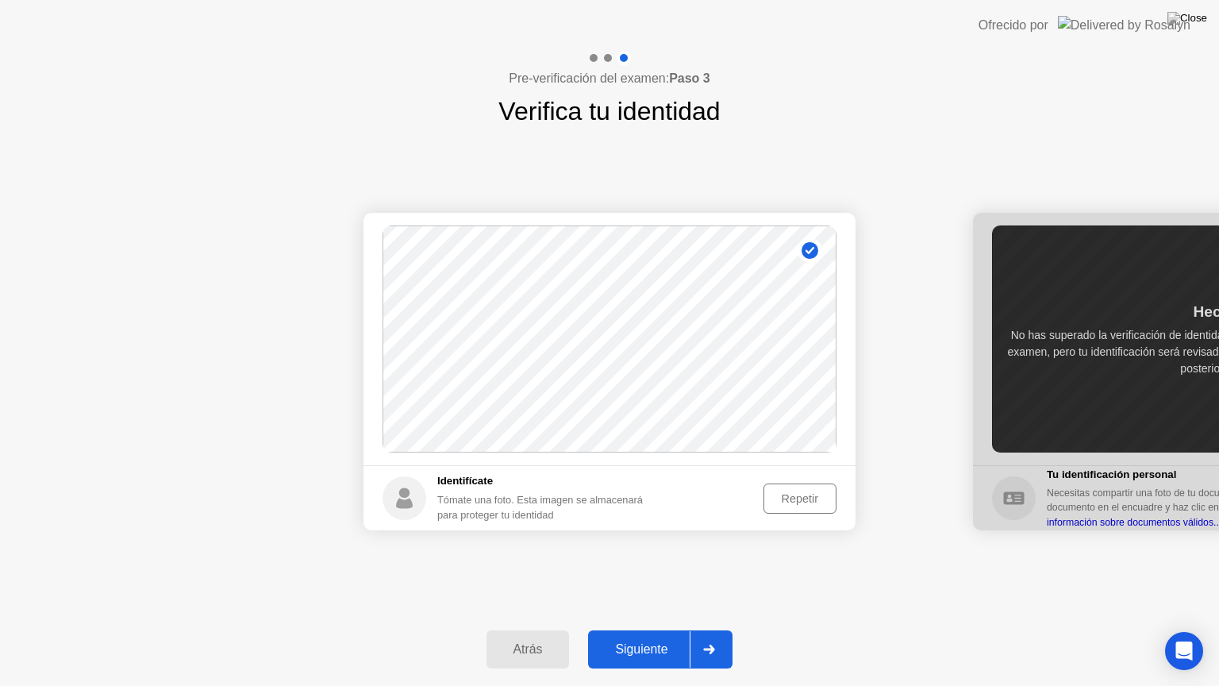
click at [509, 629] on button "Atrás" at bounding box center [527, 649] width 83 height 38
select select "**********"
select select "*******"
